Goal: Information Seeking & Learning: Learn about a topic

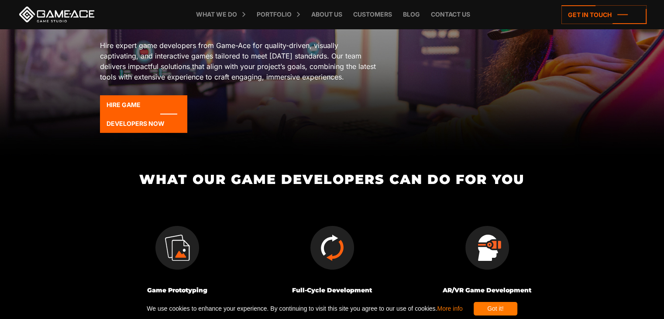
click at [139, 122] on icon at bounding box center [143, 114] width 87 height 38
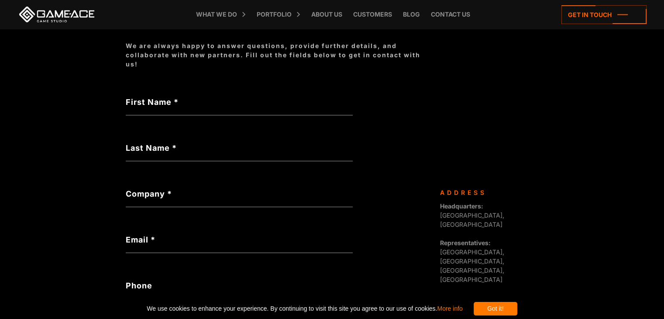
scroll to position [93, 0]
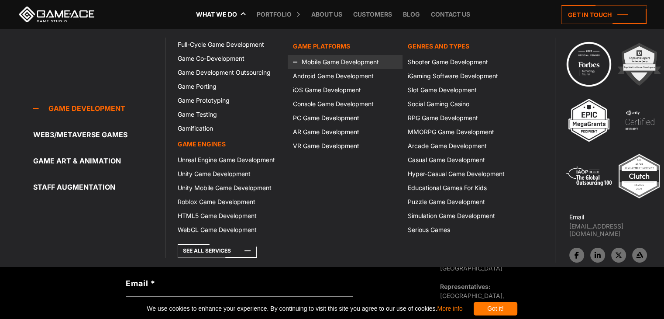
click at [337, 59] on link "Mobile Game Development" at bounding box center [345, 62] width 115 height 14
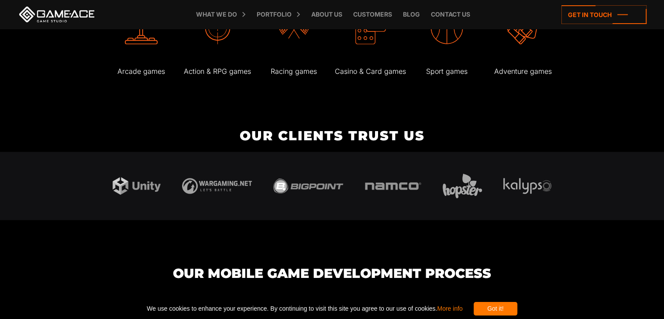
scroll to position [1743, 0]
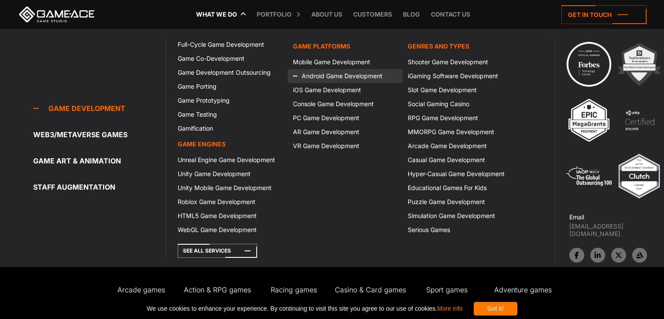
click at [330, 77] on link "Android Game Development" at bounding box center [345, 76] width 115 height 14
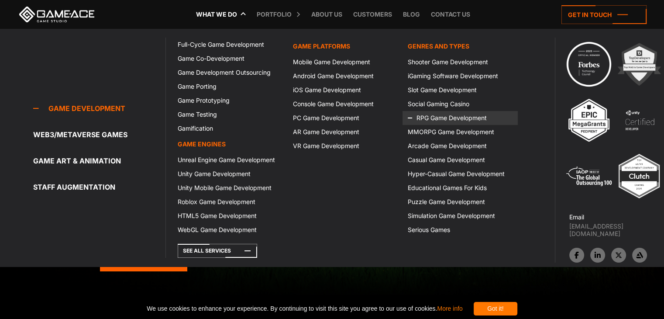
click at [433, 115] on link "RPG Game Development" at bounding box center [459, 118] width 115 height 14
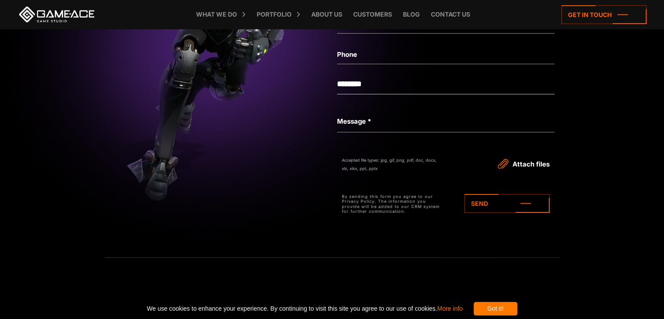
scroll to position [2660, 0]
